Goal: Transaction & Acquisition: Purchase product/service

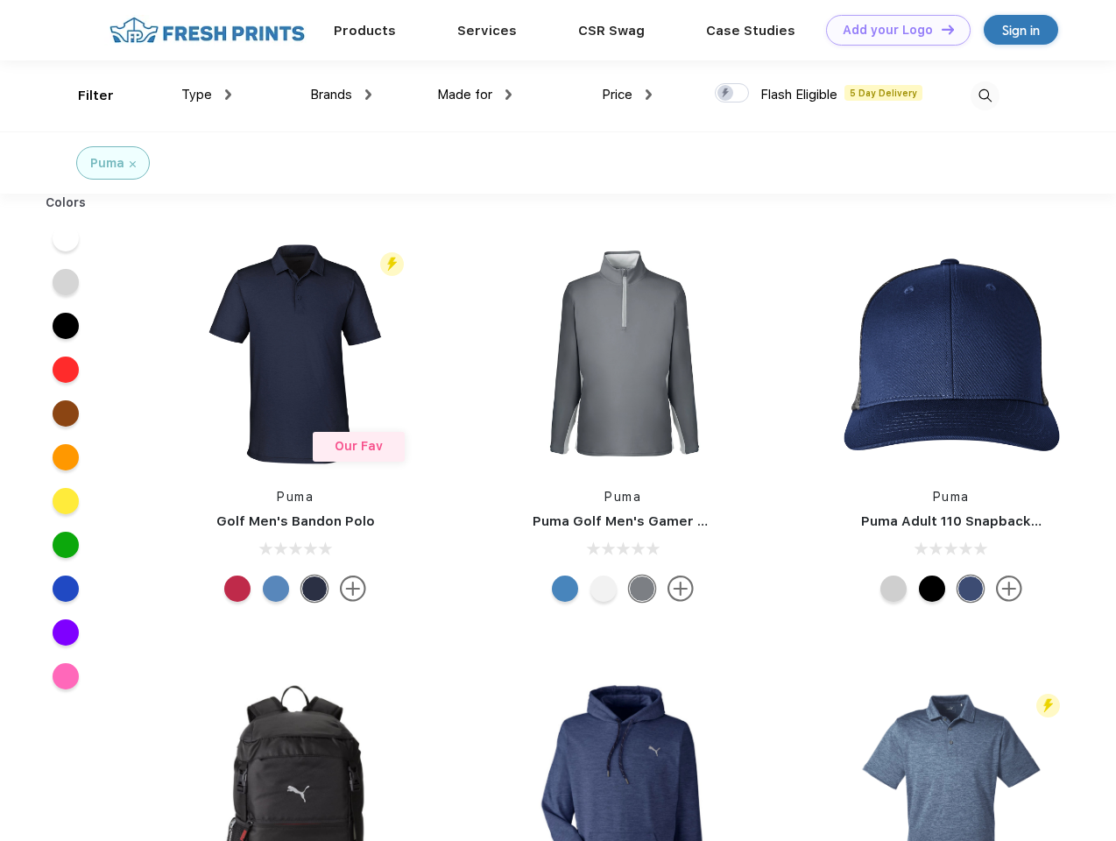
click at [892, 30] on link "Add your Logo Design Tool" at bounding box center [898, 30] width 145 height 31
click at [0, 0] on div "Design Tool" at bounding box center [0, 0] width 0 height 0
click at [940, 29] on link "Add your Logo Design Tool" at bounding box center [898, 30] width 145 height 31
click at [84, 95] on div "Filter" at bounding box center [96, 96] width 36 height 20
click at [207, 95] on span "Type" at bounding box center [196, 95] width 31 height 16
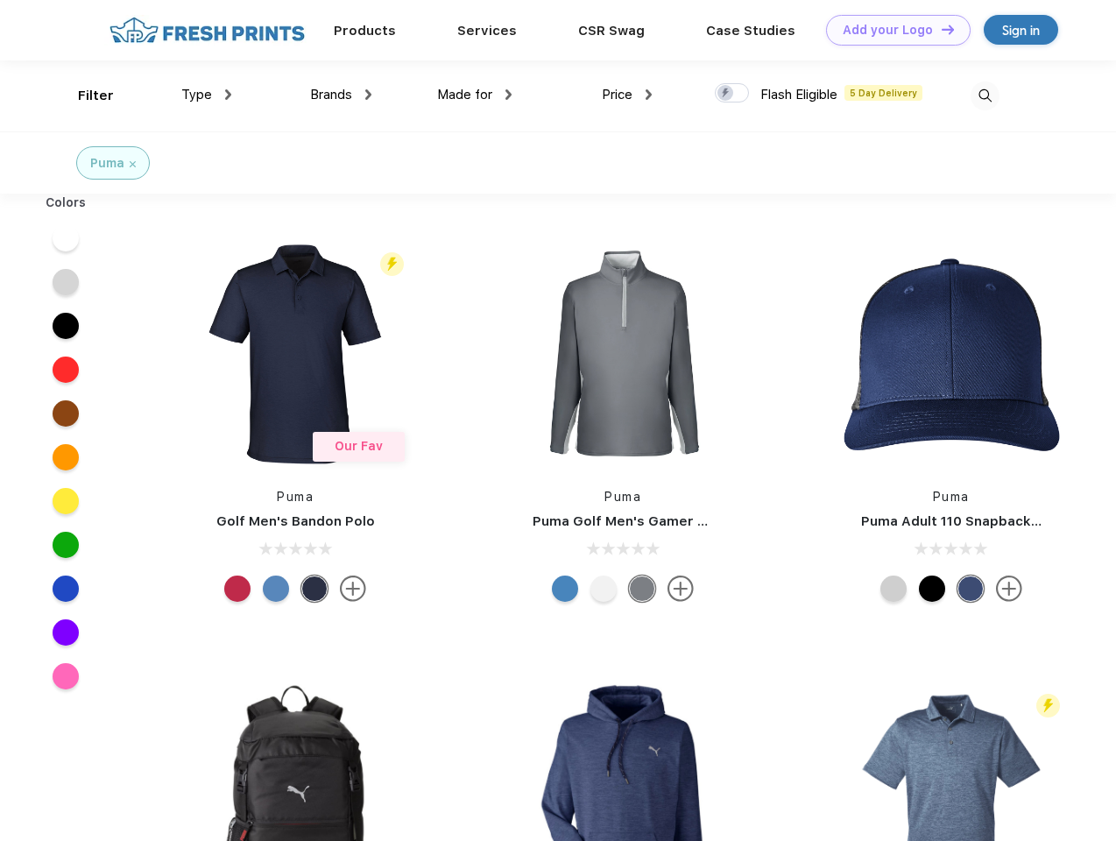
click at [341, 95] on span "Brands" at bounding box center [331, 95] width 42 height 16
click at [475, 95] on span "Made for" at bounding box center [464, 95] width 55 height 16
click at [627, 95] on span "Price" at bounding box center [617, 95] width 31 height 16
click at [732, 94] on div at bounding box center [732, 92] width 34 height 19
click at [726, 94] on input "checkbox" at bounding box center [720, 87] width 11 height 11
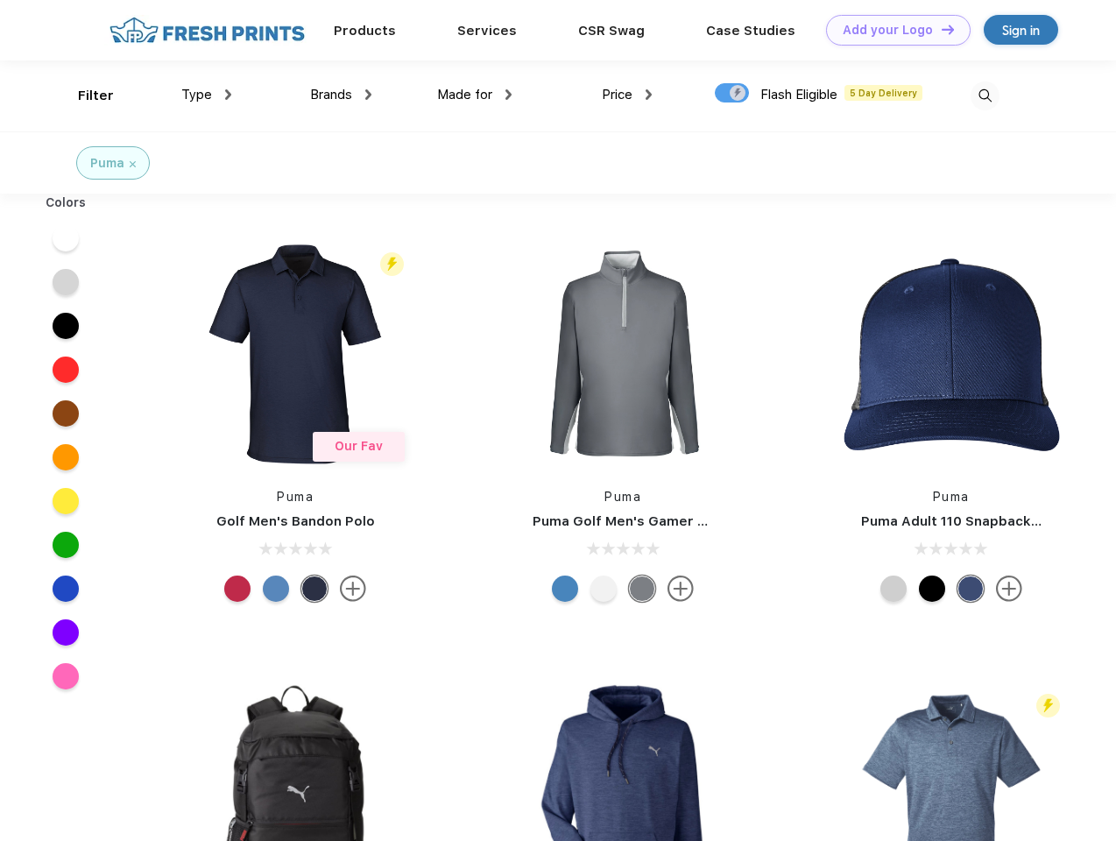
click at [984, 95] on img at bounding box center [984, 95] width 29 height 29
